Goal: Information Seeking & Learning: Learn about a topic

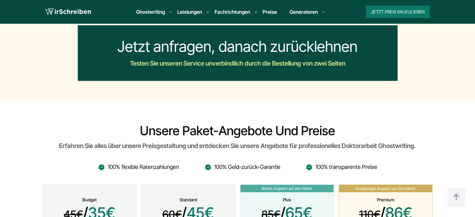
drag, startPoint x: 141, startPoint y: 89, endPoint x: 334, endPoint y: 91, distance: 192.5
click at [334, 123] on h2 "Unsere Paket-Angebote und Preise" at bounding box center [238, 130] width 390 height 15
copy h2 "Unsere Paket-Angebote und Preise"
click at [122, 123] on h2 "Unsere Paket-Angebote und Preise" at bounding box center [238, 130] width 390 height 15
drag, startPoint x: 134, startPoint y: 86, endPoint x: 418, endPoint y: 102, distance: 284.8
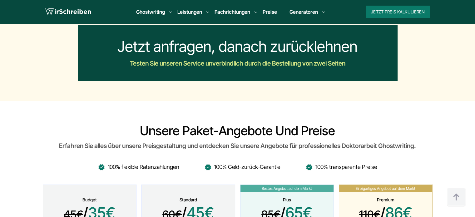
copy div "Unsere Paket-Angebote und Preise Erfahren Sie alles über unsere Preisgestaltung…"
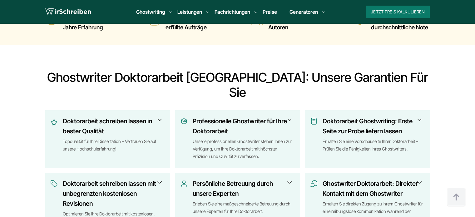
scroll to position [312, 0]
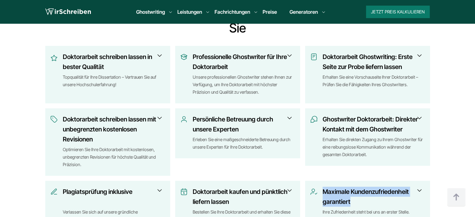
drag, startPoint x: 357, startPoint y: 170, endPoint x: 323, endPoint y: 158, distance: 35.9
click at [323, 187] on h3 "Maximale Kundenzufriedenheit garantiert" at bounding box center [372, 197] width 98 height 20
copy h3 "Maximale Kundenzufriedenheit garantiert"
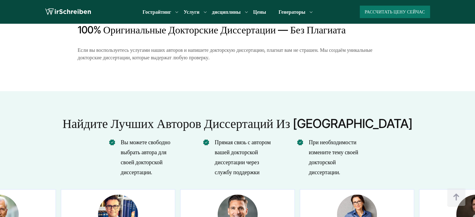
scroll to position [2875, 0]
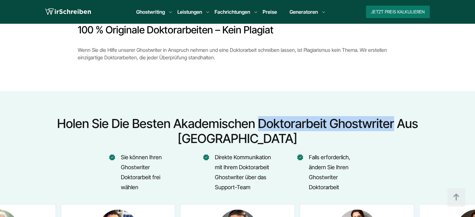
drag, startPoint x: 260, startPoint y: 80, endPoint x: 393, endPoint y: 82, distance: 133.7
click at [393, 116] on h2 "Holen Sie die besten akademischen Doktorarbeit Ghostwriter aus [GEOGRAPHIC_DATA]" at bounding box center [237, 131] width 389 height 30
copy h2 "Doktorarbeit Ghostwriter"
